Goal: Navigation & Orientation: Go to known website

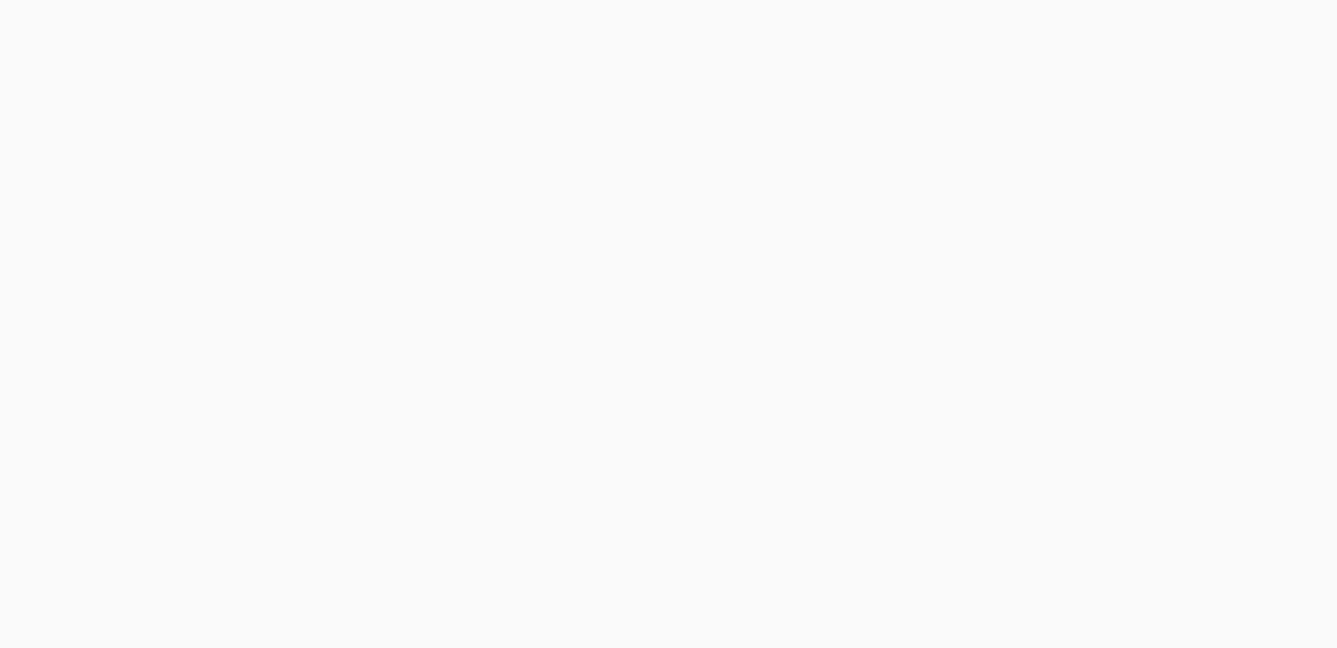
click at [878, 170] on div at bounding box center [668, 324] width 1337 height 648
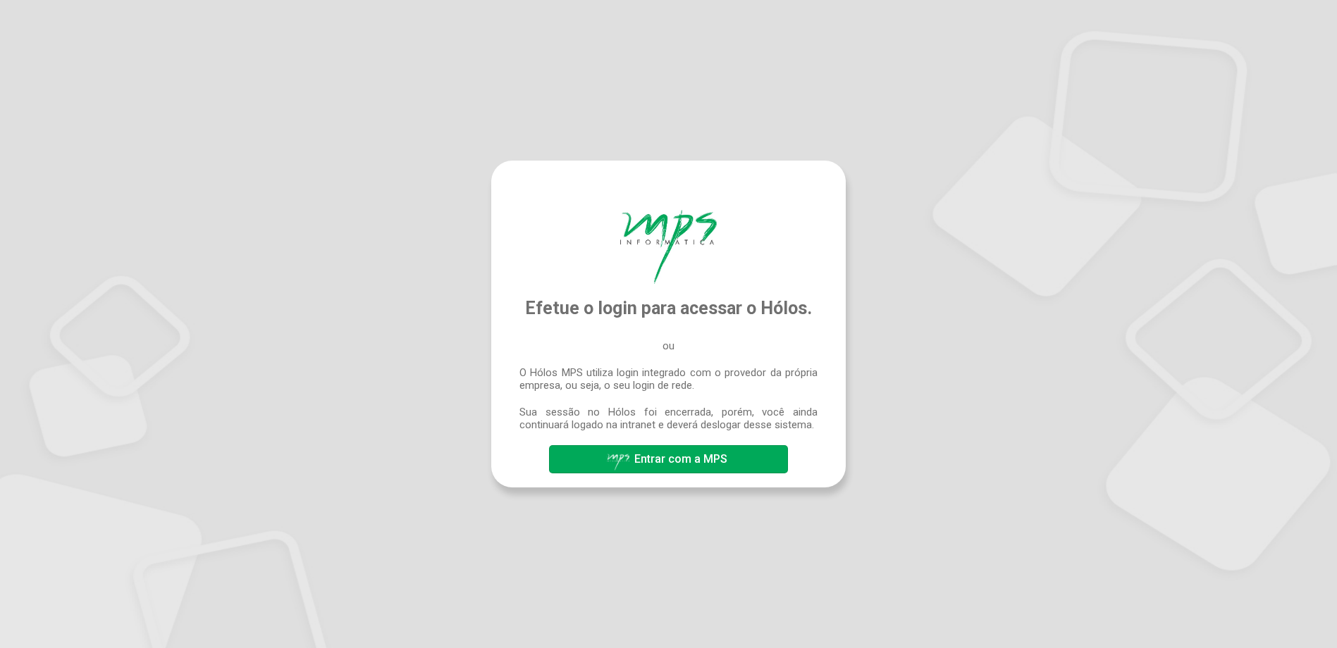
click at [682, 460] on span "Entrar com a MPS" at bounding box center [680, 458] width 93 height 13
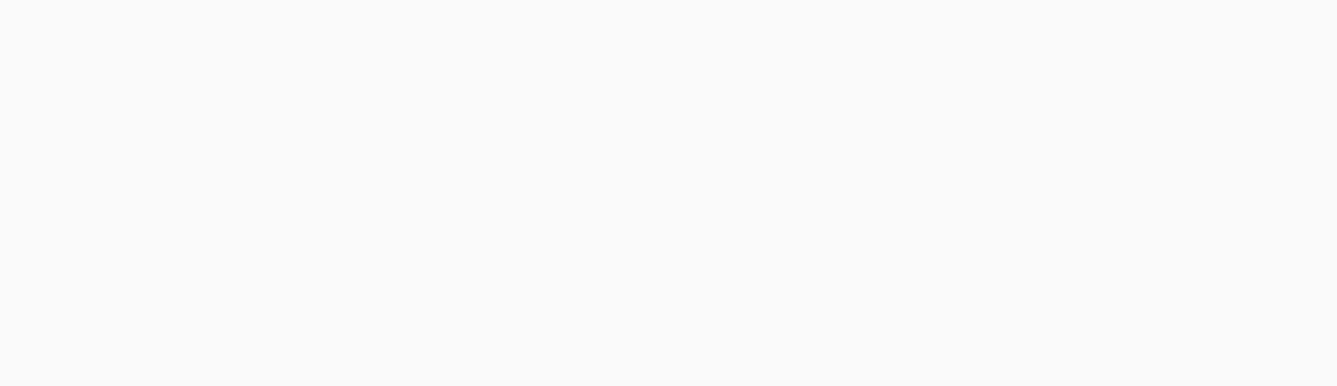
click at [628, 147] on div at bounding box center [668, 193] width 1337 height 386
